Goal: Information Seeking & Learning: Learn about a topic

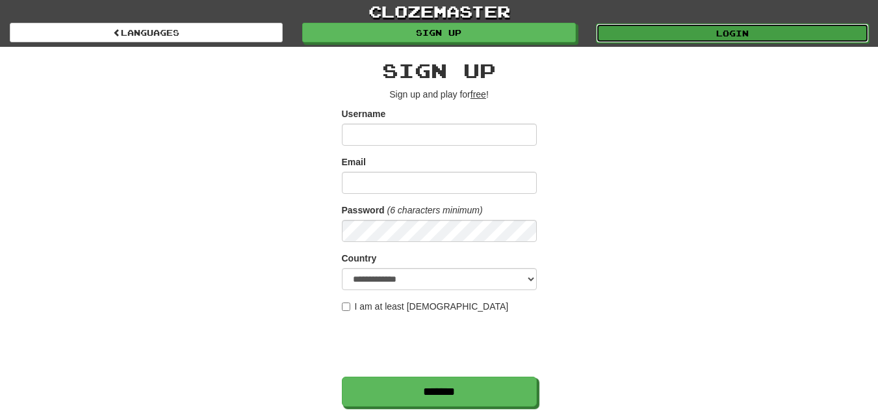
click at [620, 25] on link "Login" at bounding box center [732, 33] width 273 height 20
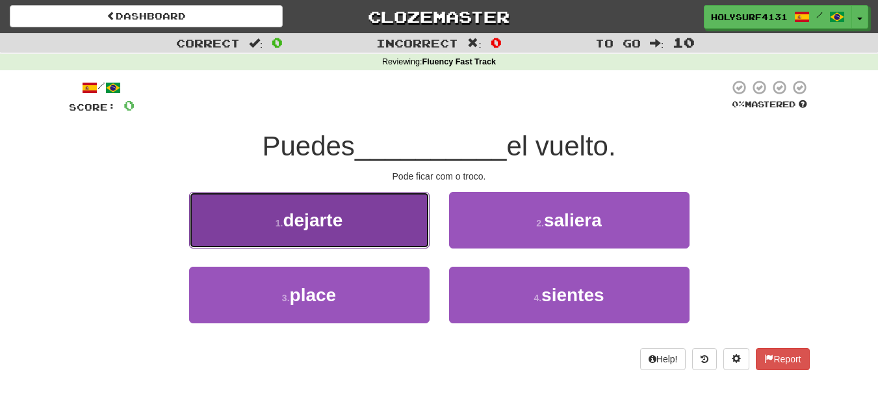
click at [366, 223] on button "1 . dejarte" at bounding box center [309, 220] width 241 height 57
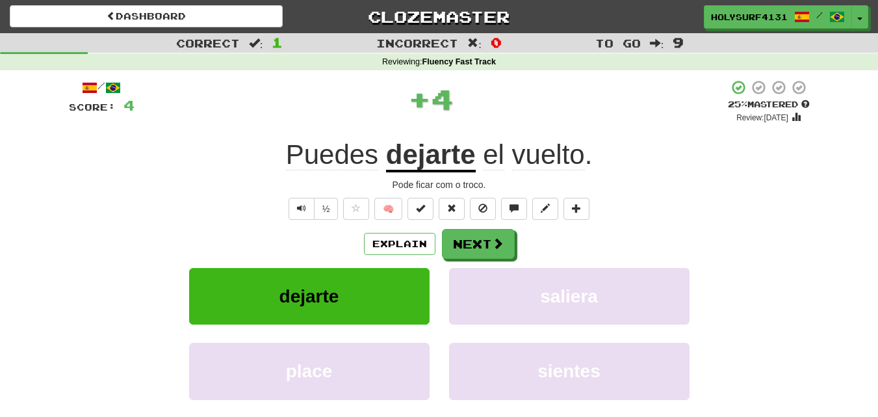
click at [464, 228] on div "/ Score: 4 + 4 25 % Mastered Review: [DATE] Puedes dejarte el vuelto . Pode fic…" at bounding box center [439, 283] width 741 height 408
click at [465, 243] on button "Next" at bounding box center [479, 245] width 73 height 30
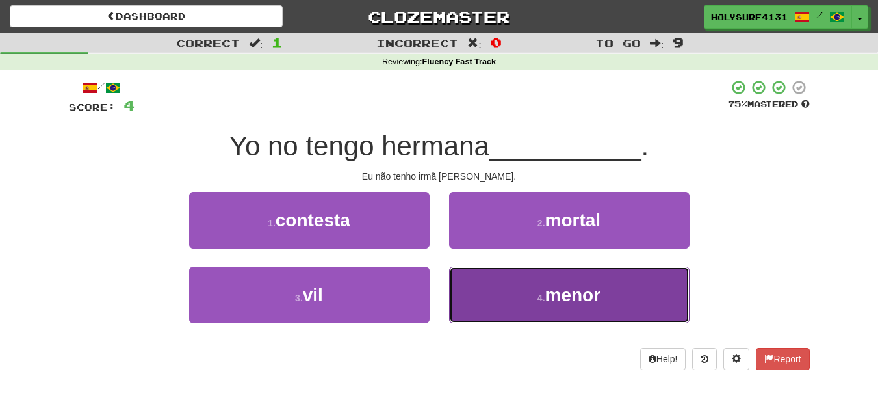
click at [495, 298] on button "4 . menor" at bounding box center [569, 295] width 241 height 57
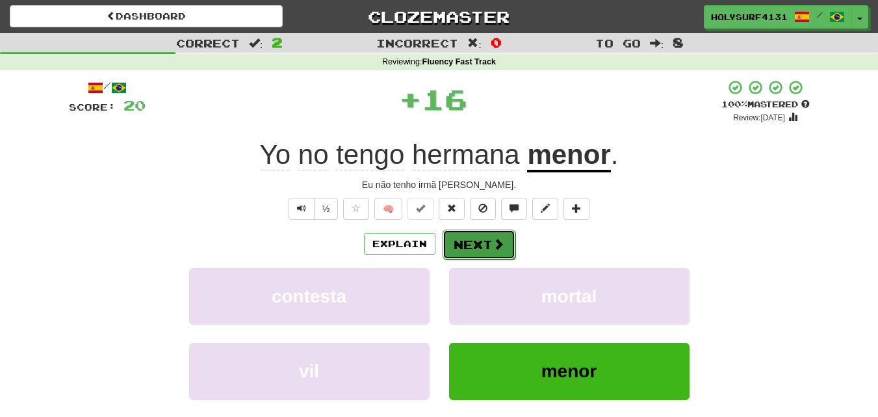
click at [467, 241] on button "Next" at bounding box center [479, 245] width 73 height 30
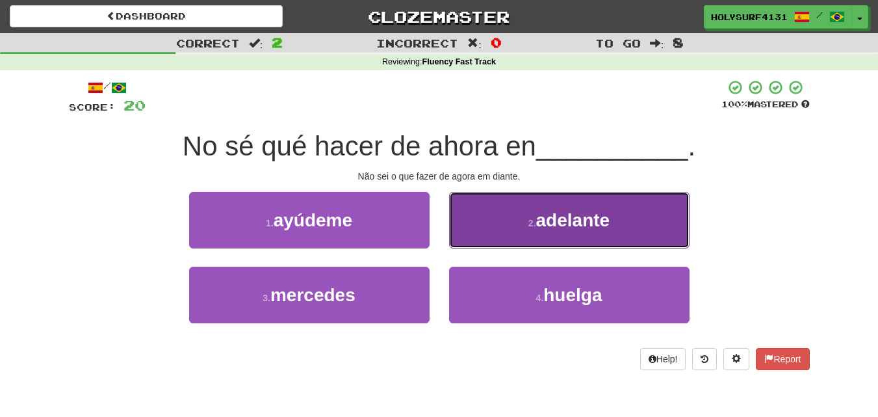
click at [495, 231] on button "2 . adelante" at bounding box center [569, 220] width 241 height 57
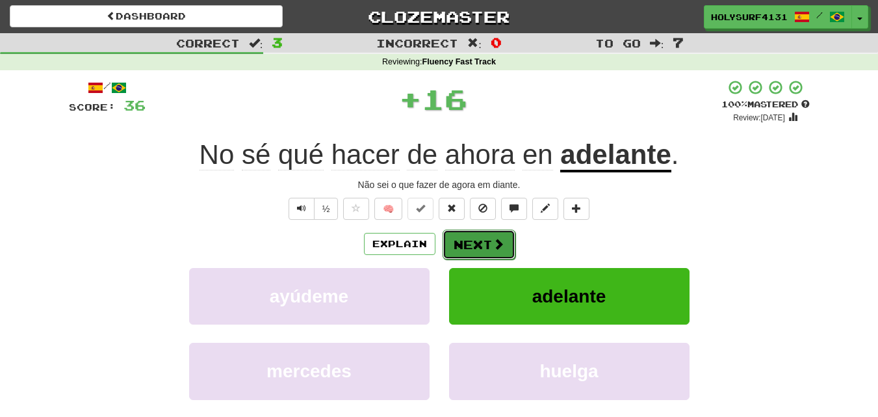
click at [484, 239] on button "Next" at bounding box center [479, 245] width 73 height 30
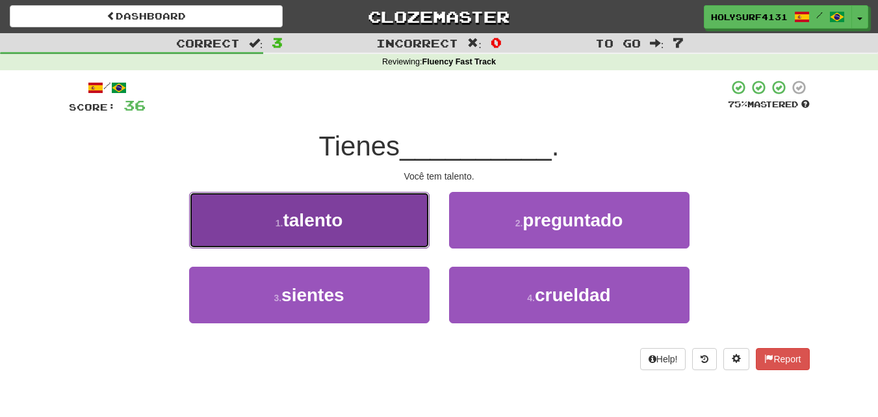
click at [392, 226] on button "1 . talento" at bounding box center [309, 220] width 241 height 57
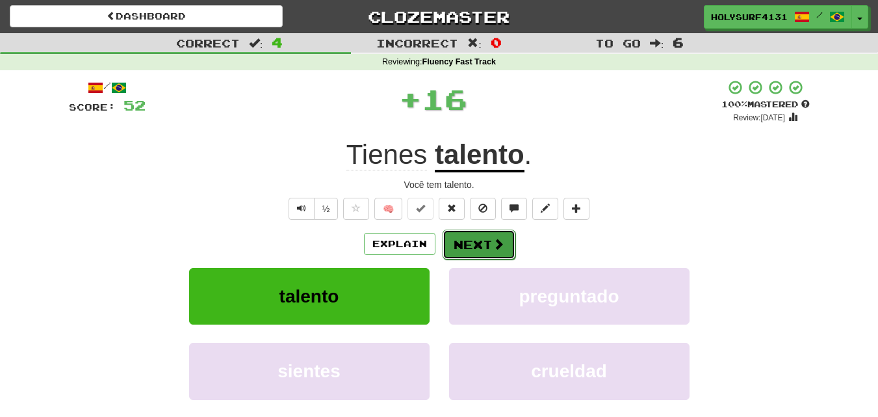
click at [508, 235] on button "Next" at bounding box center [479, 245] width 73 height 30
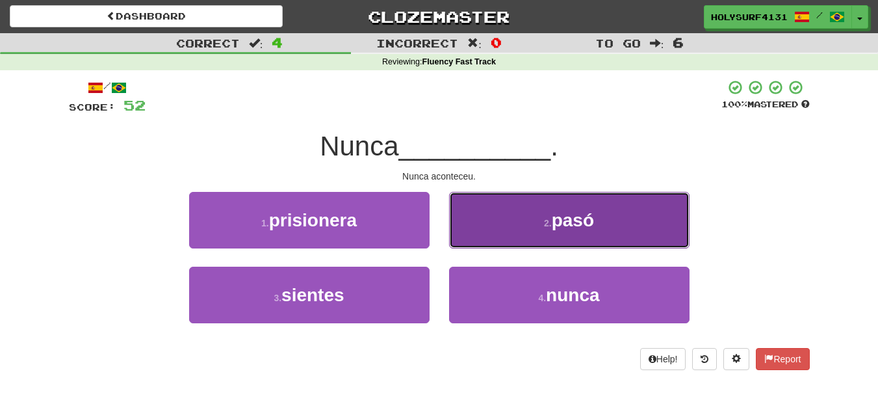
click at [507, 223] on button "2 . pasó" at bounding box center [569, 220] width 241 height 57
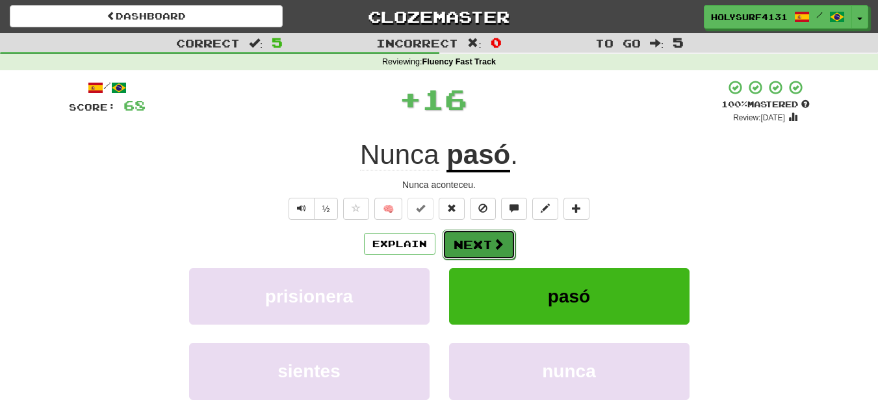
click at [464, 239] on button "Next" at bounding box center [479, 245] width 73 height 30
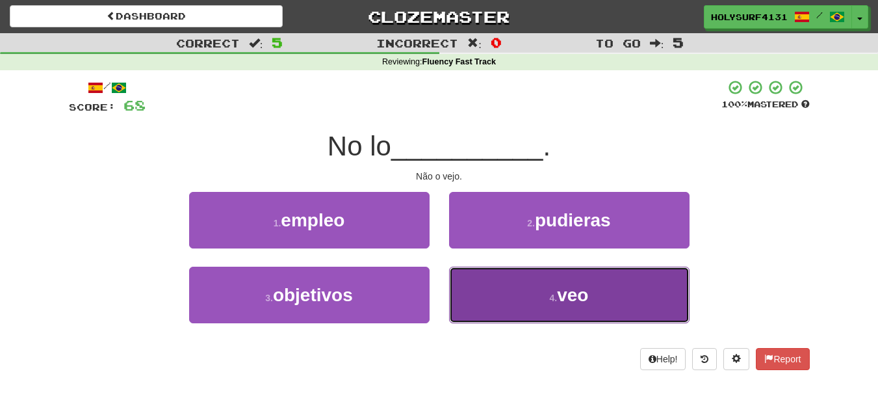
click at [593, 293] on button "4 . veo" at bounding box center [569, 295] width 241 height 57
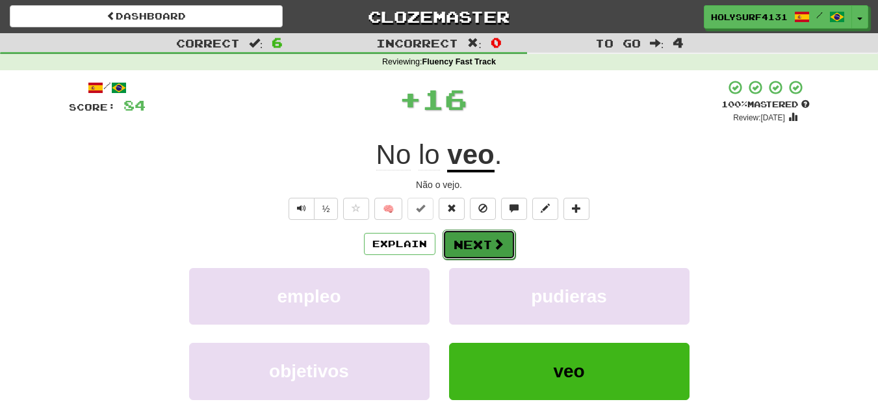
click at [506, 245] on button "Next" at bounding box center [479, 245] width 73 height 30
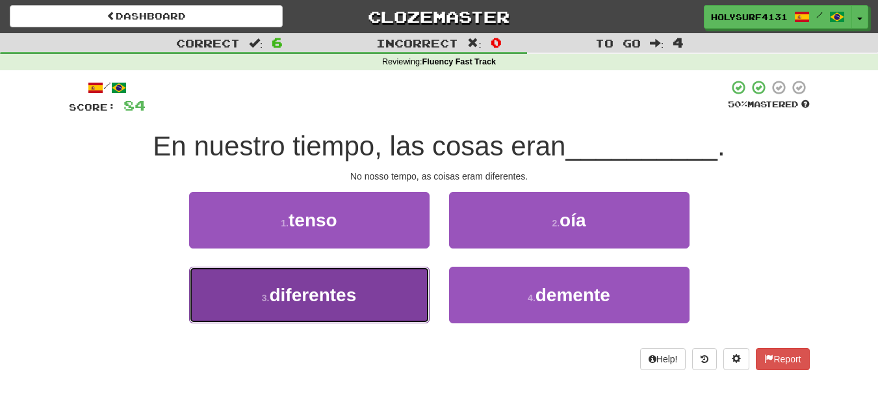
click at [324, 291] on span "diferentes" at bounding box center [312, 295] width 87 height 20
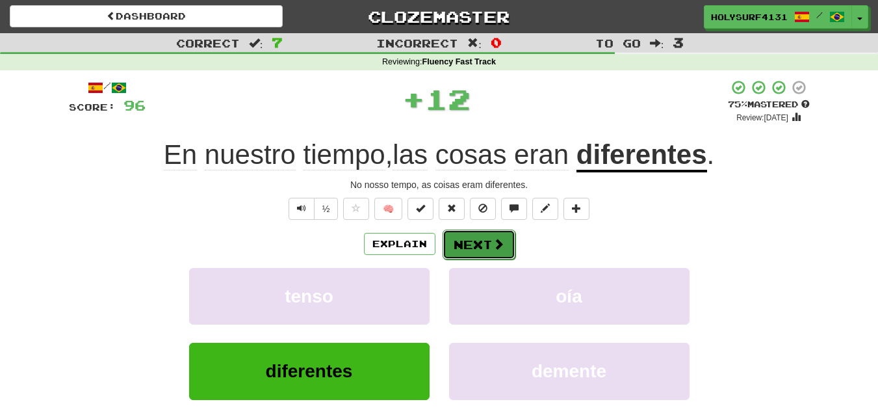
click at [479, 238] on button "Next" at bounding box center [479, 245] width 73 height 30
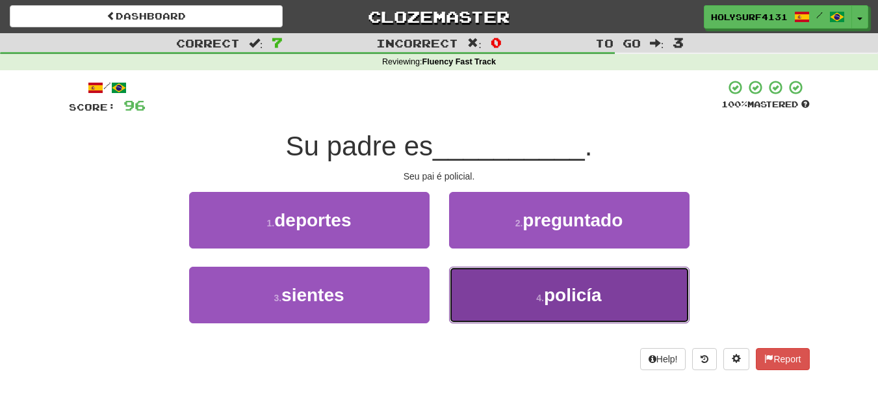
click at [562, 296] on span "policía" at bounding box center [573, 295] width 58 height 20
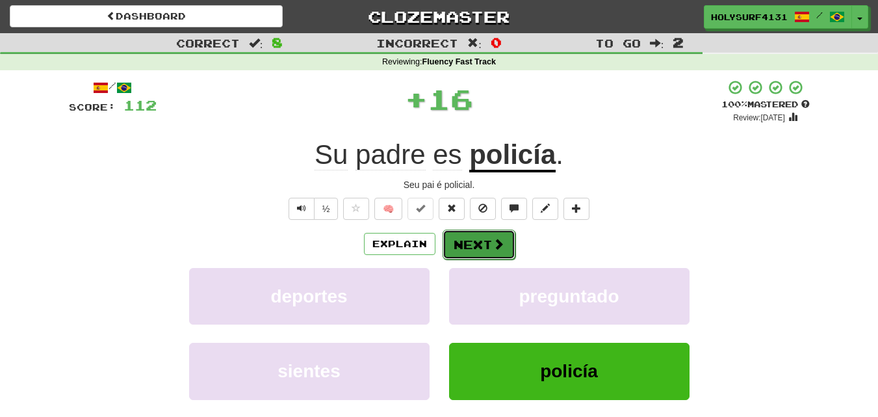
click at [482, 235] on button "Next" at bounding box center [479, 245] width 73 height 30
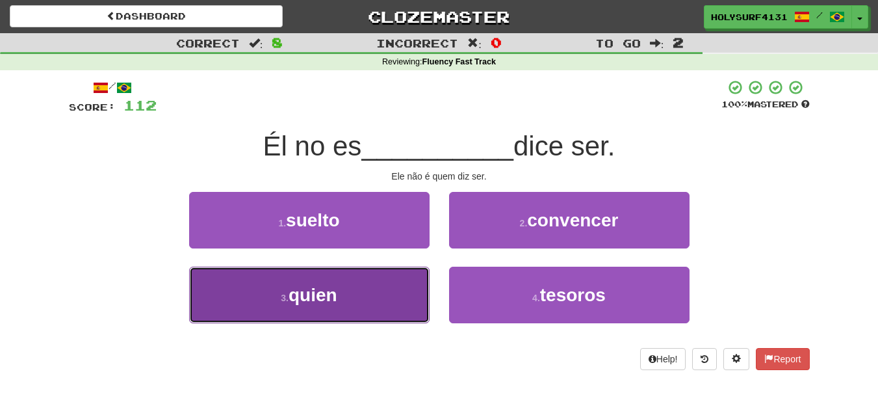
click at [405, 299] on button "3 . quien" at bounding box center [309, 295] width 241 height 57
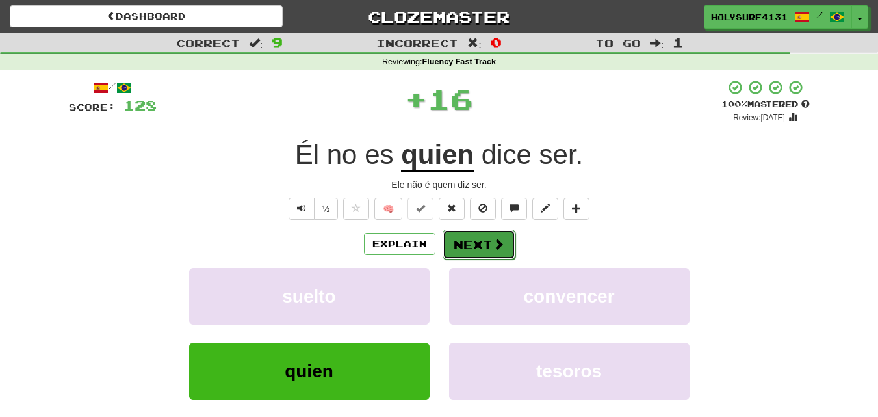
click at [493, 243] on span at bounding box center [499, 244] width 12 height 12
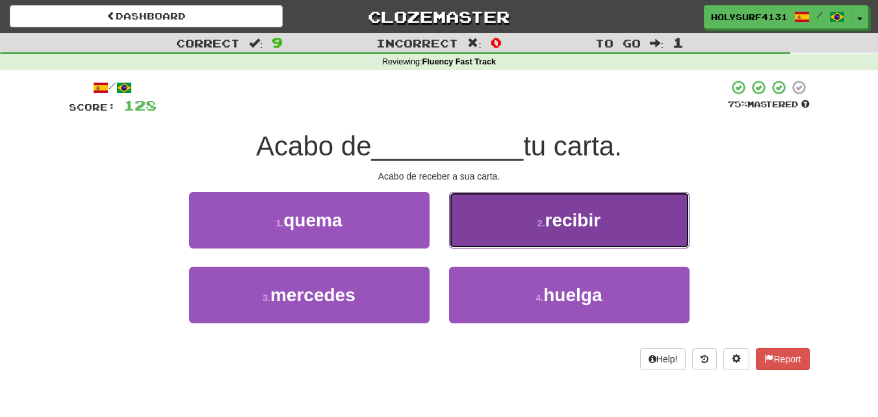
click at [479, 222] on button "2 . recibir" at bounding box center [569, 220] width 241 height 57
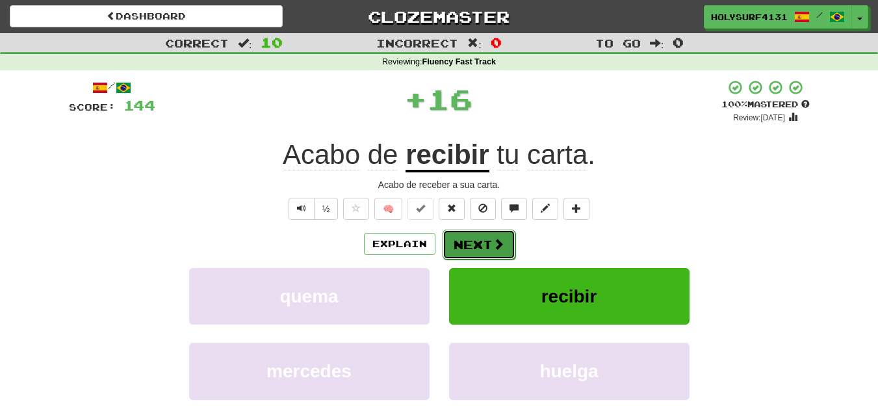
click at [459, 231] on button "Next" at bounding box center [479, 245] width 73 height 30
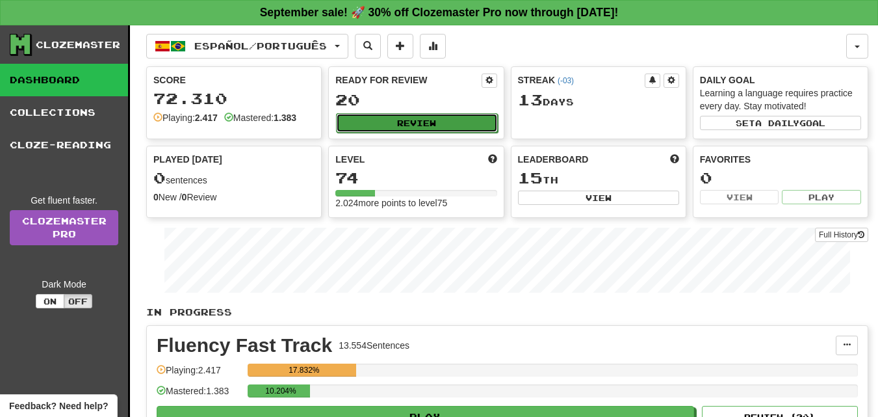
click at [362, 125] on button "Review" at bounding box center [416, 123] width 161 height 20
select select "**"
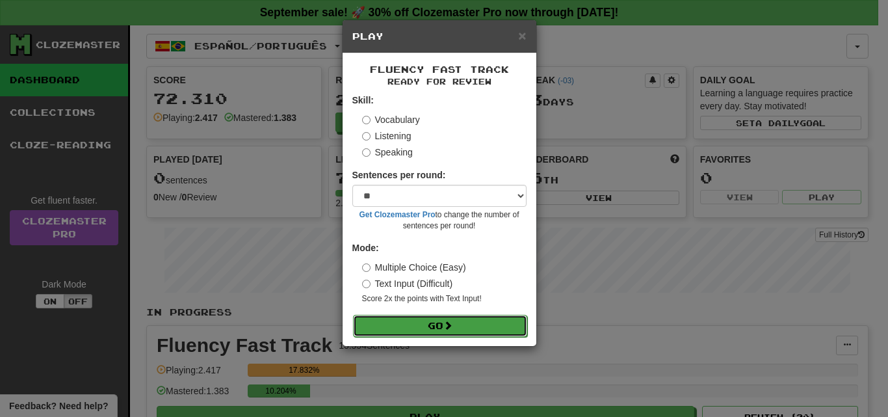
click at [374, 319] on button "Go" at bounding box center [440, 326] width 174 height 22
